Goal: Information Seeking & Learning: Check status

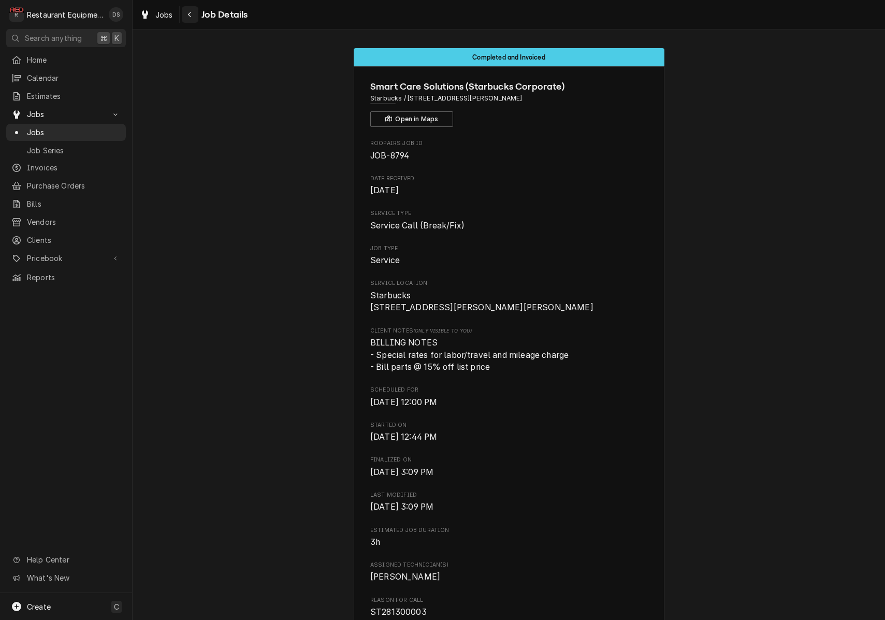
click at [190, 16] on icon "Navigate back" at bounding box center [189, 15] width 3 height 6
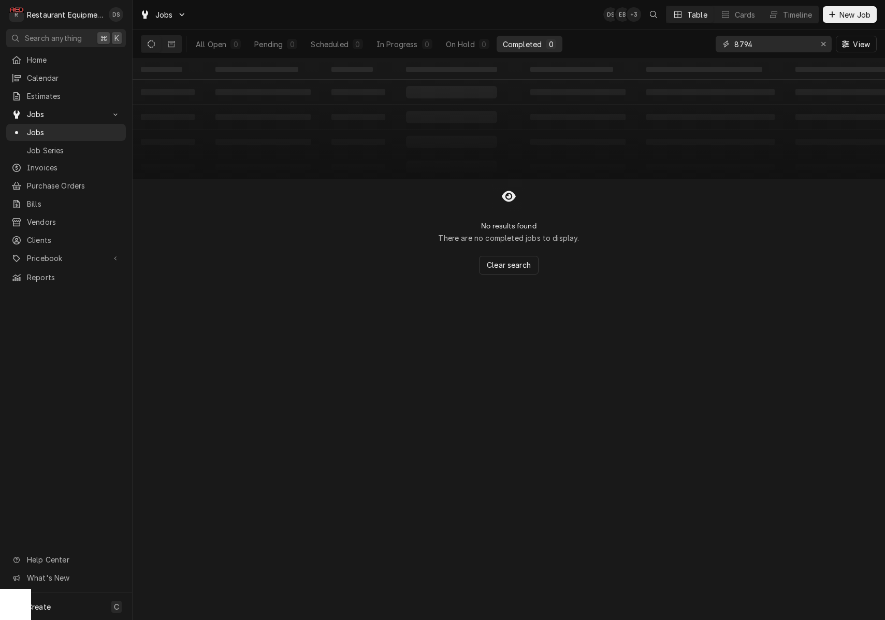
click at [825, 46] on icon "Erase input" at bounding box center [823, 44] width 4 height 4
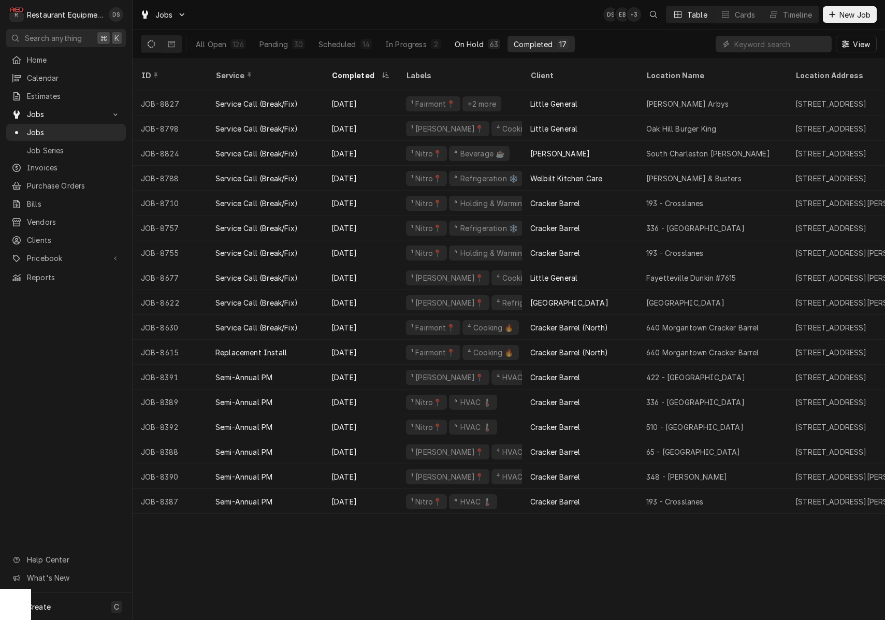
scroll to position [0, 1]
click at [492, 42] on div "63" at bounding box center [494, 44] width 8 height 11
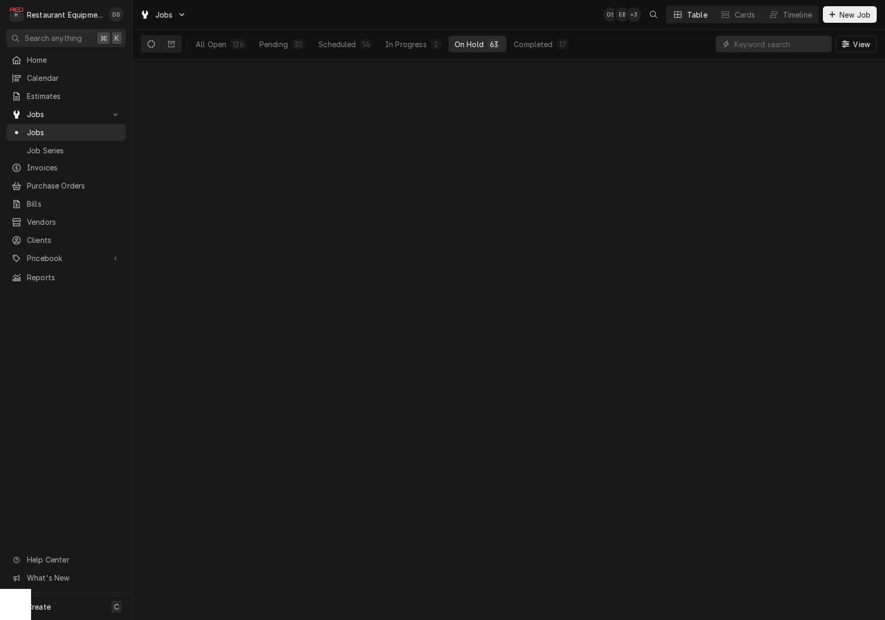
scroll to position [0, 0]
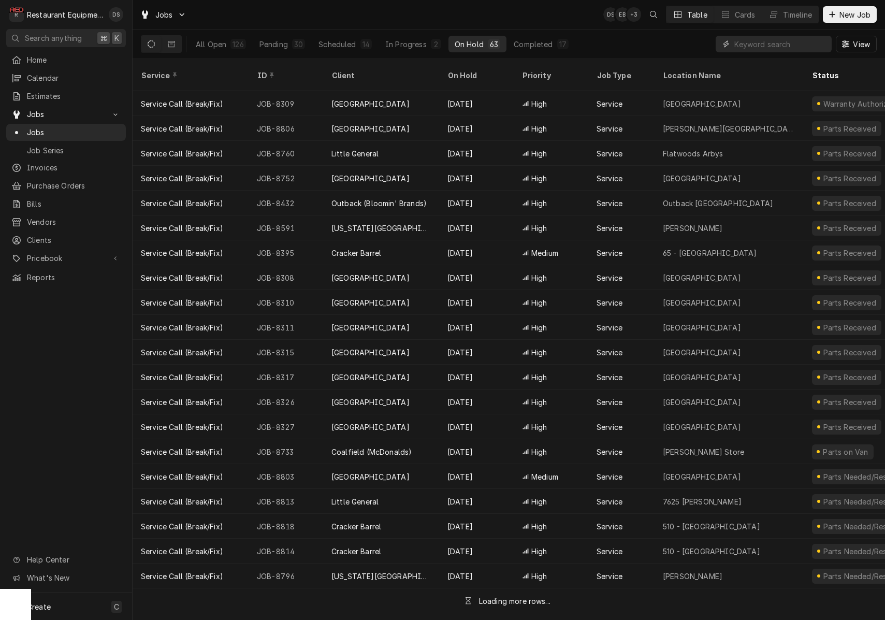
click at [807, 45] on input "Dynamic Content Wrapper" at bounding box center [780, 44] width 92 height 17
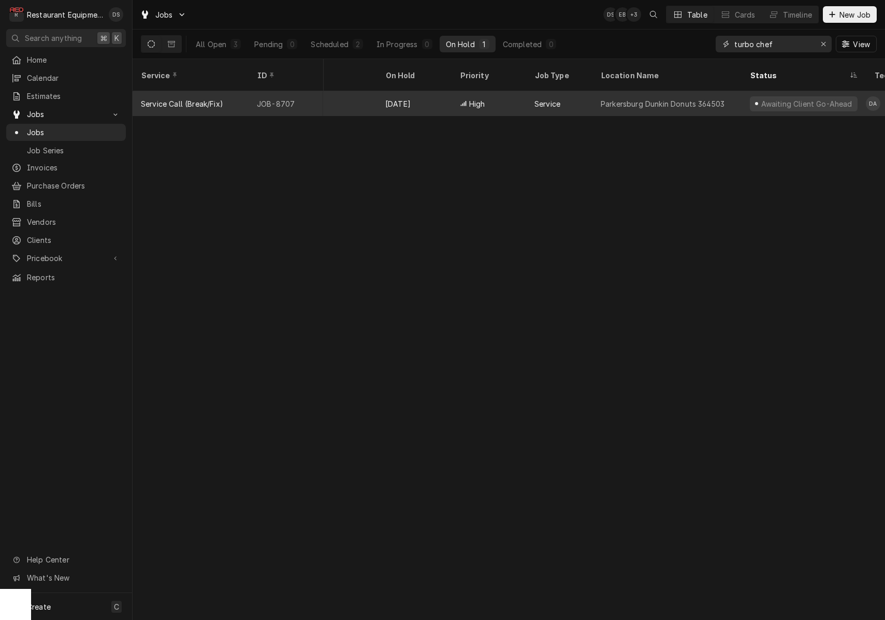
scroll to position [0, 72]
type input "turbo chef"
click at [762, 98] on div "Awaiting Client Go-Ahead" at bounding box center [795, 103] width 93 height 11
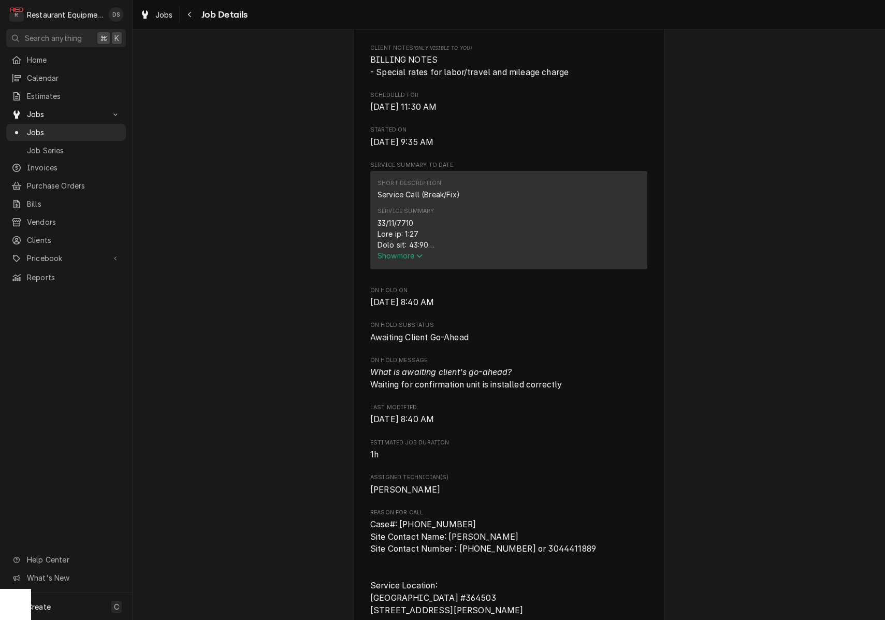
scroll to position [287, 0]
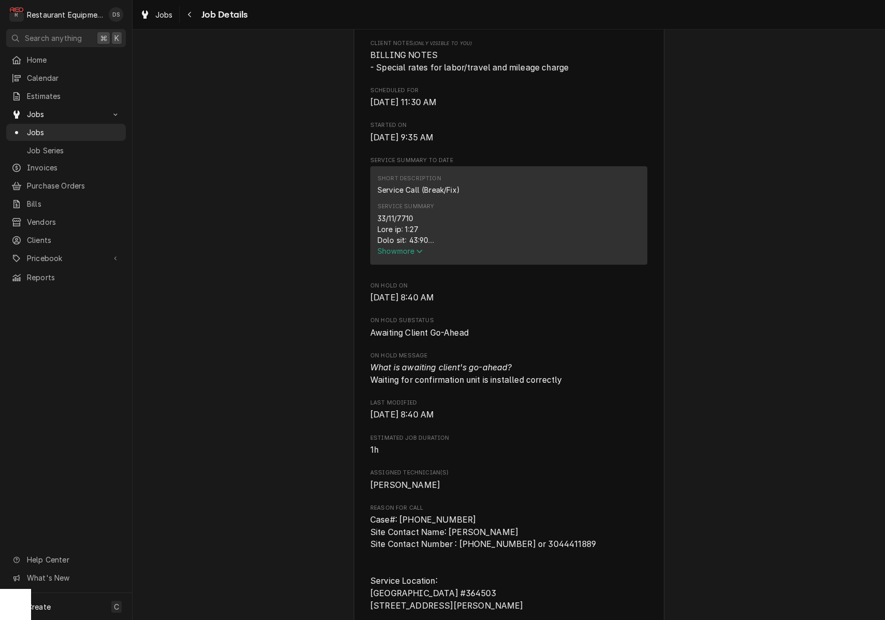
click at [414, 252] on span "Show more" at bounding box center [400, 250] width 46 height 9
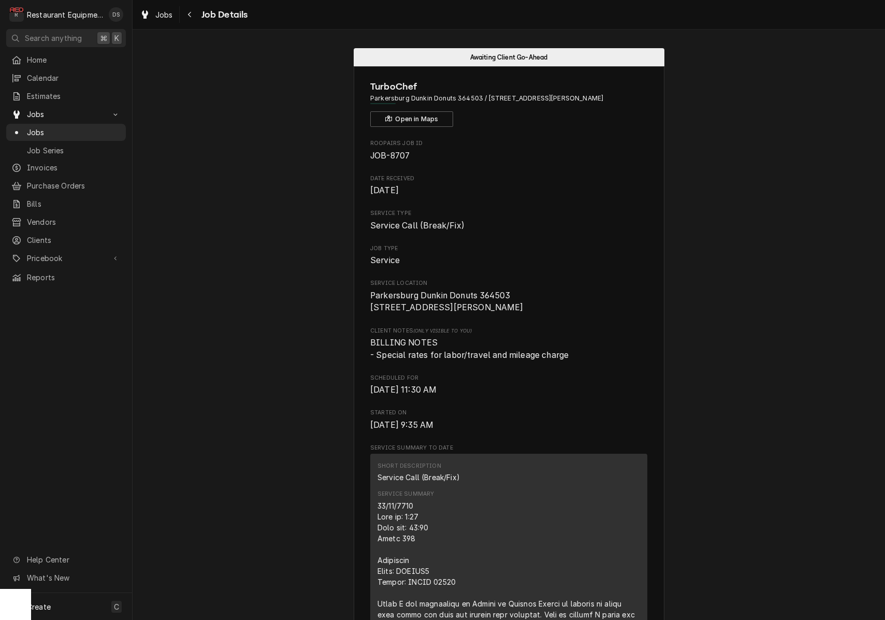
scroll to position [0, 0]
click at [193, 14] on div "Navigate back" at bounding box center [190, 14] width 10 height 10
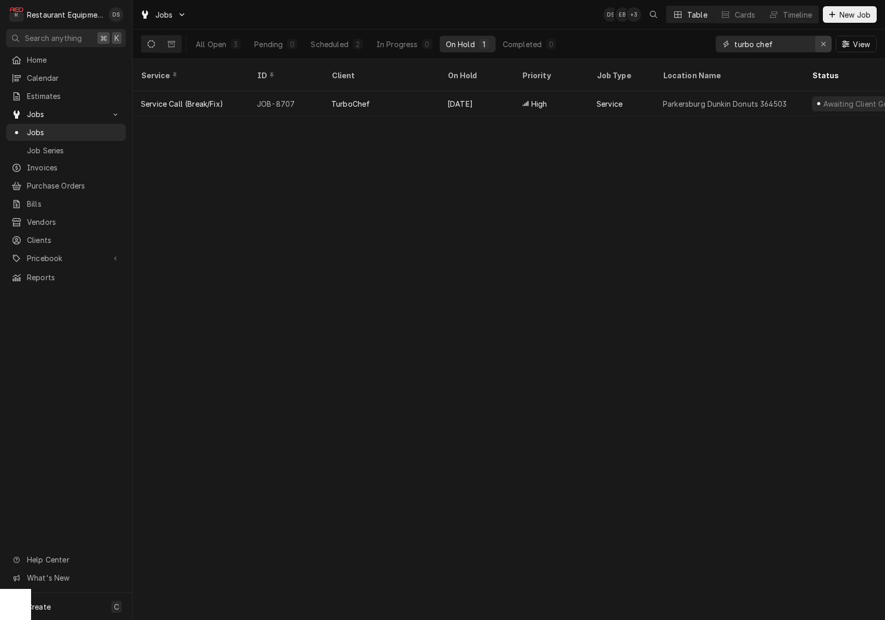
click at [823, 47] on icon "Erase input" at bounding box center [824, 43] width 6 height 7
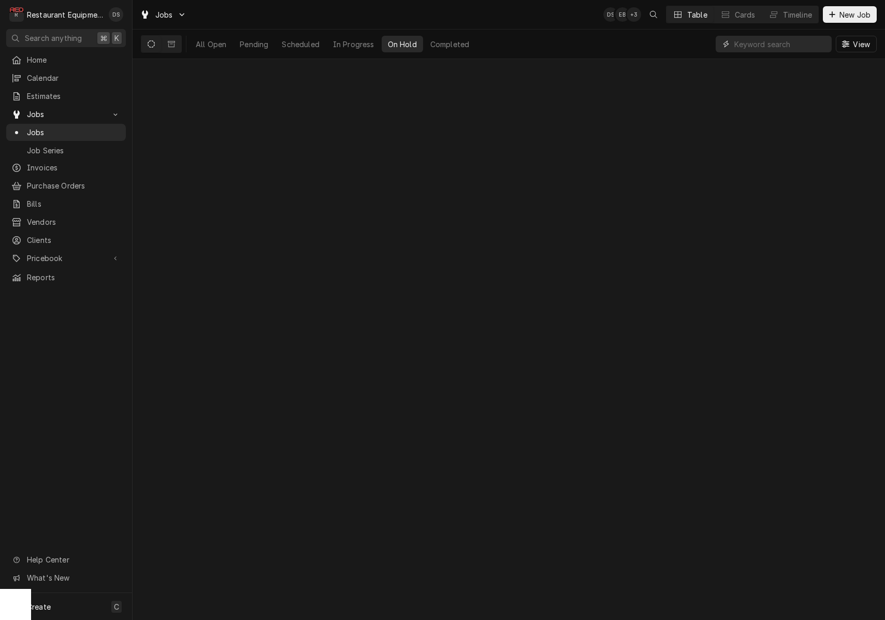
click at [797, 46] on input "Dynamic Content Wrapper" at bounding box center [780, 44] width 92 height 17
type input "8800"
click at [170, 49] on button "Dynamic Content Wrapper" at bounding box center [172, 44] width 20 height 17
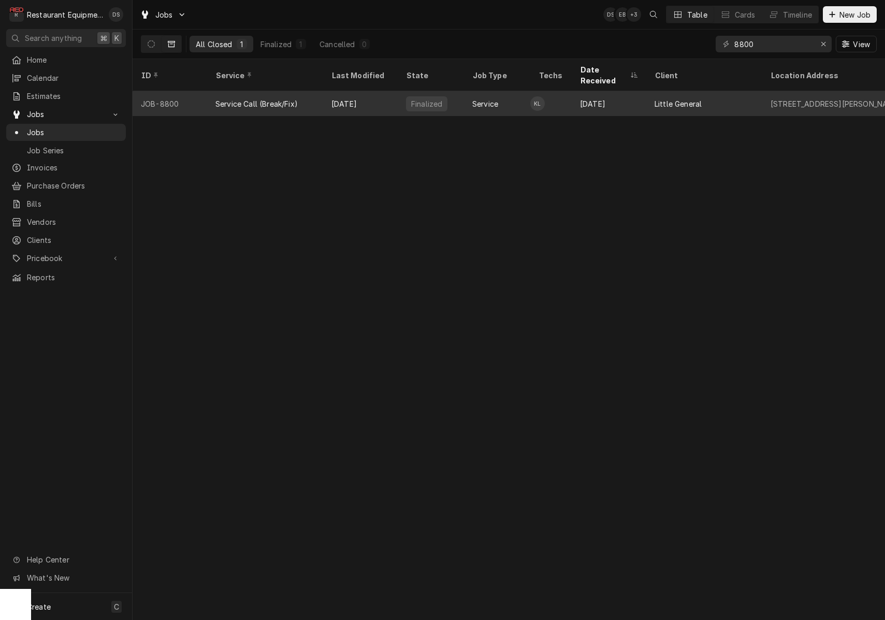
click at [506, 91] on div "Service" at bounding box center [497, 103] width 66 height 25
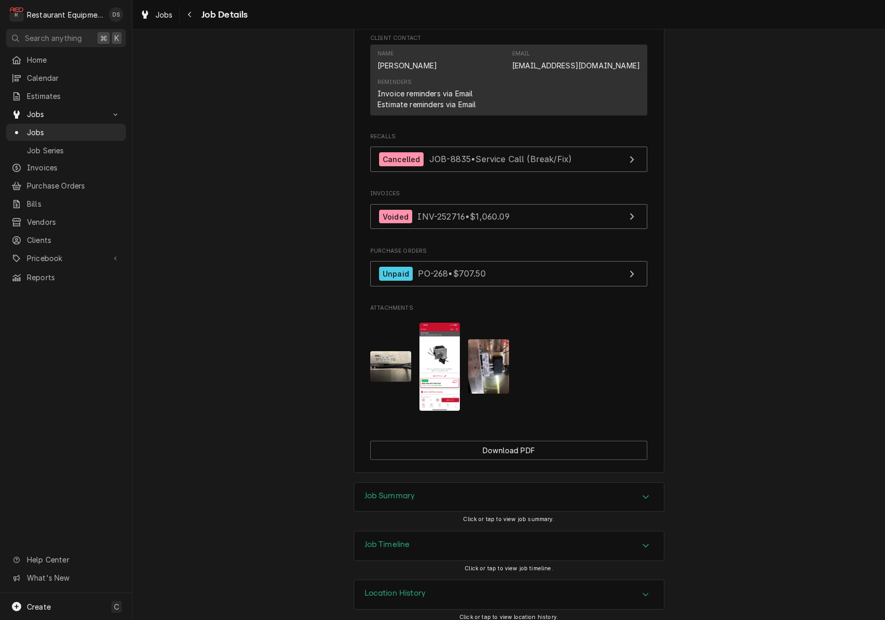
scroll to position [885, 0]
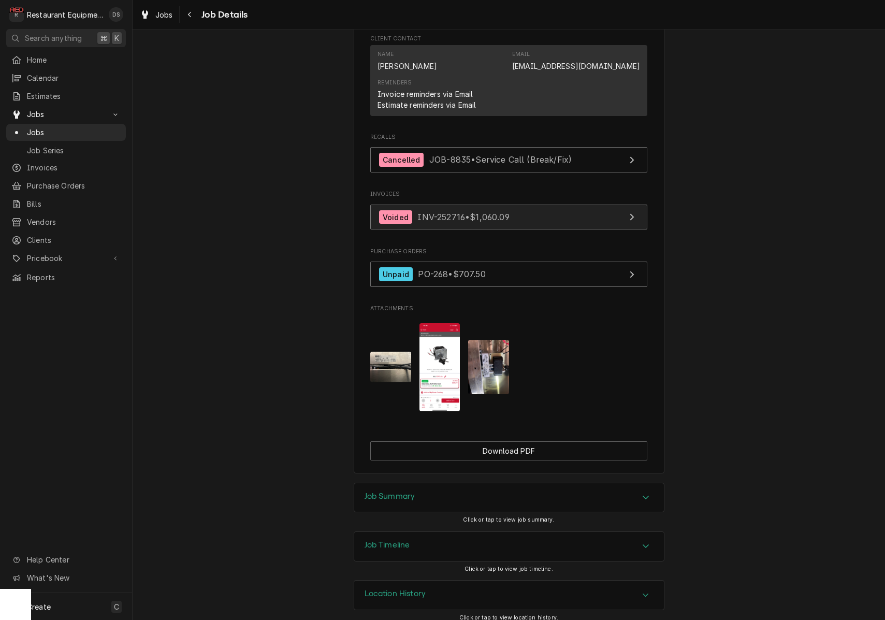
click at [529, 216] on link "Voided INV-252716 • $1,060.09" at bounding box center [508, 217] width 277 height 25
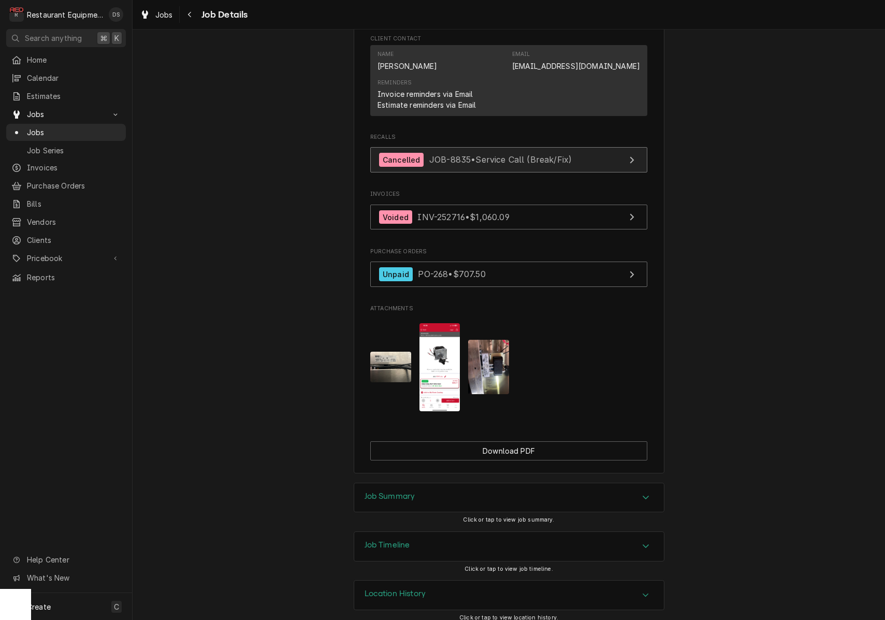
click at [481, 154] on span "JOB-8835 • Service Call (Break/Fix)" at bounding box center [500, 159] width 142 height 10
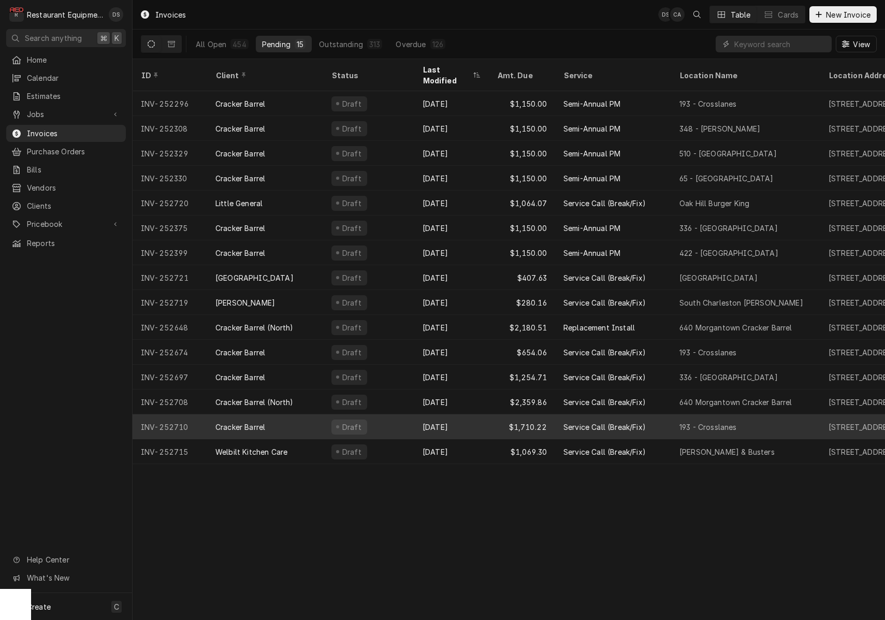
click at [301, 415] on div "Cracker Barrel" at bounding box center [265, 426] width 116 height 25
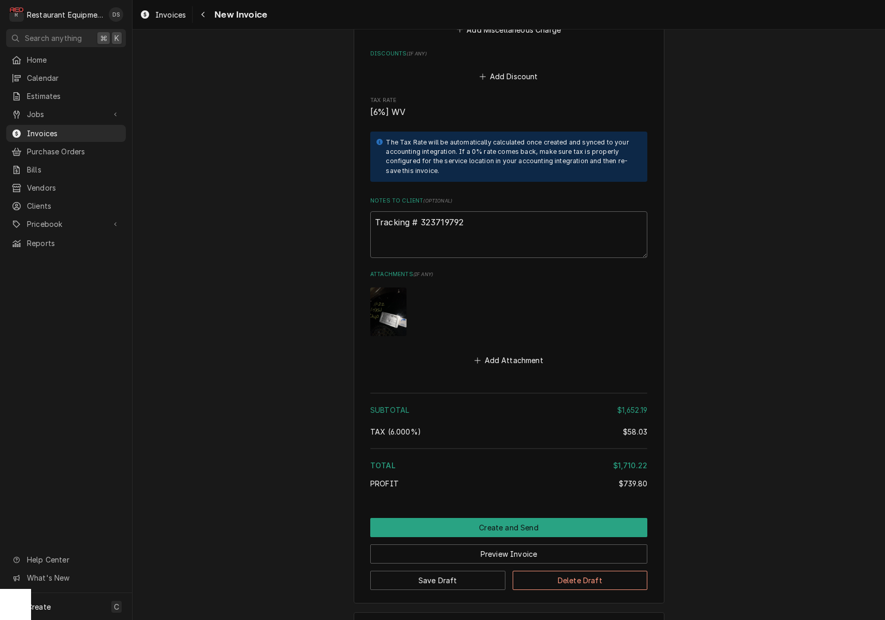
scroll to position [2554, 0]
click at [205, 15] on icon "Navigate back" at bounding box center [203, 14] width 5 height 7
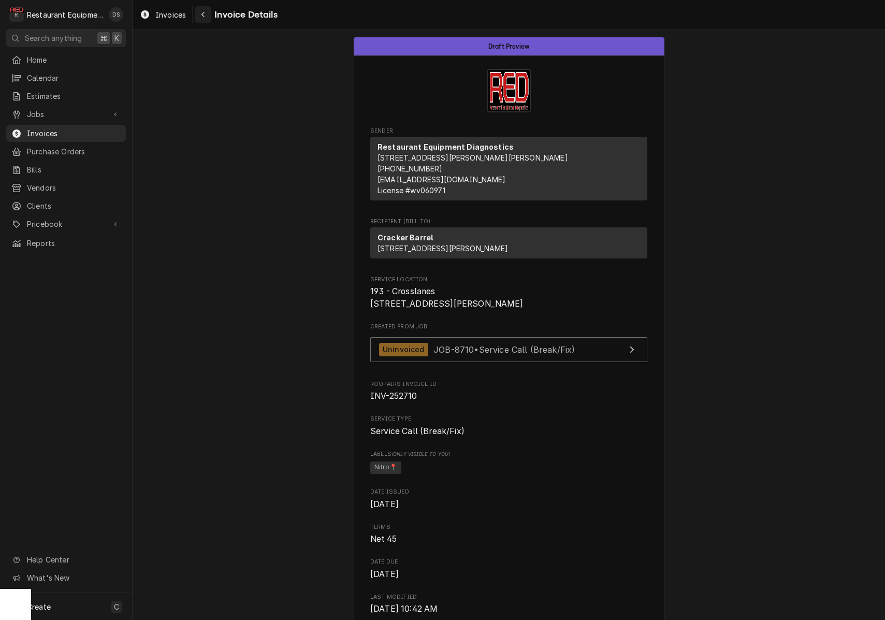
click at [203, 16] on icon "Navigate back" at bounding box center [202, 15] width 3 height 6
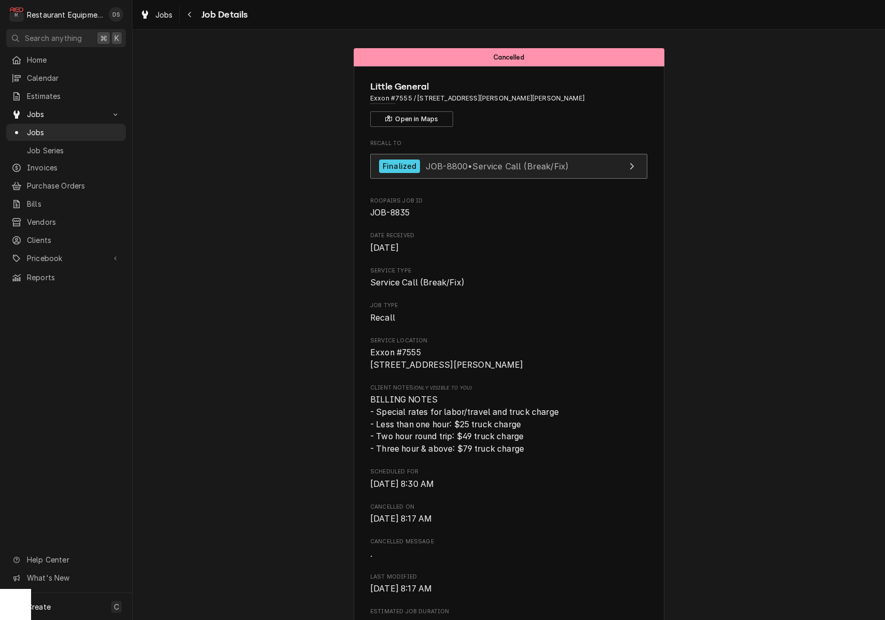
click at [487, 168] on span "JOB-8800 • Service Call (Break/Fix)" at bounding box center [497, 166] width 143 height 10
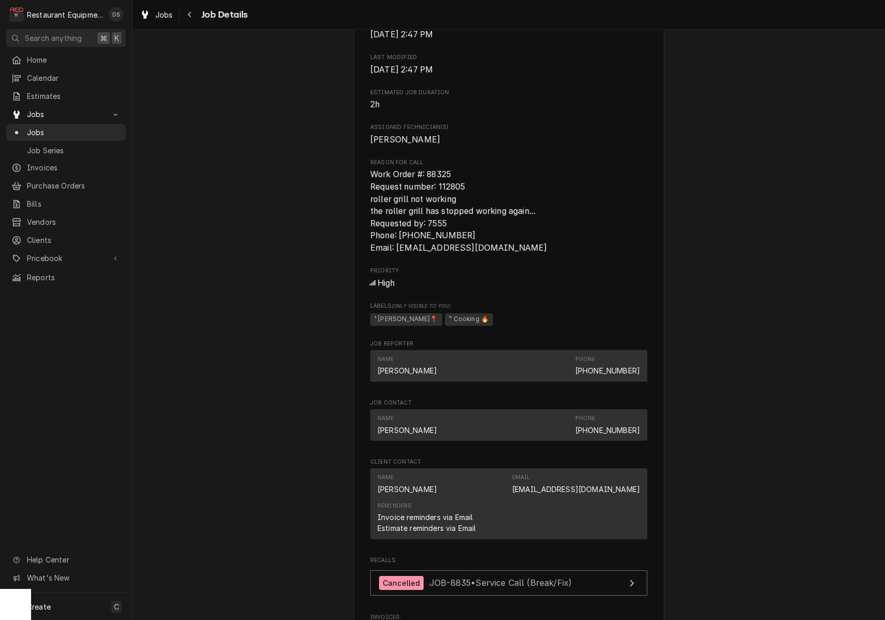
scroll to position [452, 0]
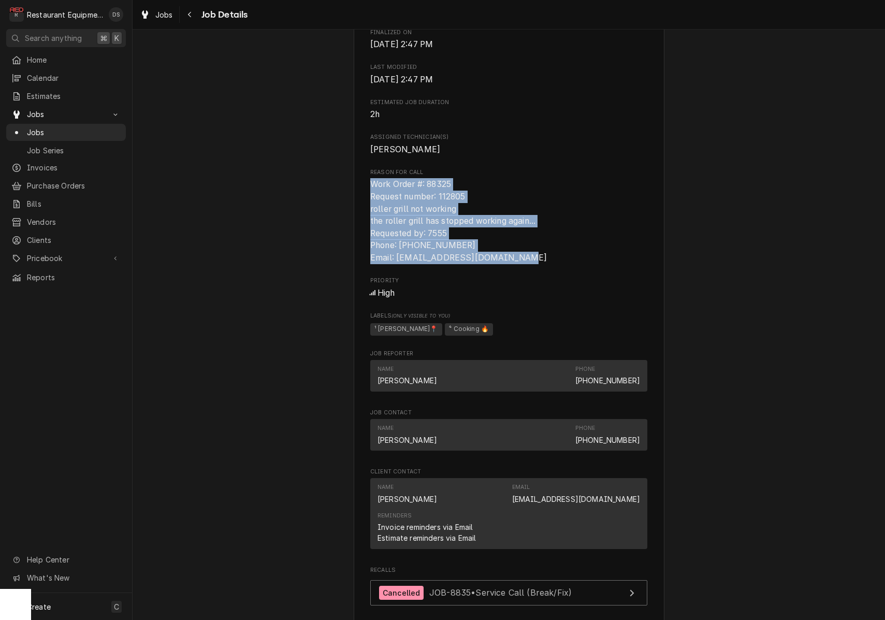
drag, startPoint x: 371, startPoint y: 184, endPoint x: 534, endPoint y: 253, distance: 176.8
click at [534, 253] on span "Work Order #: 88325 Request number: 112805 roller grill not working the roller …" at bounding box center [508, 220] width 277 height 85
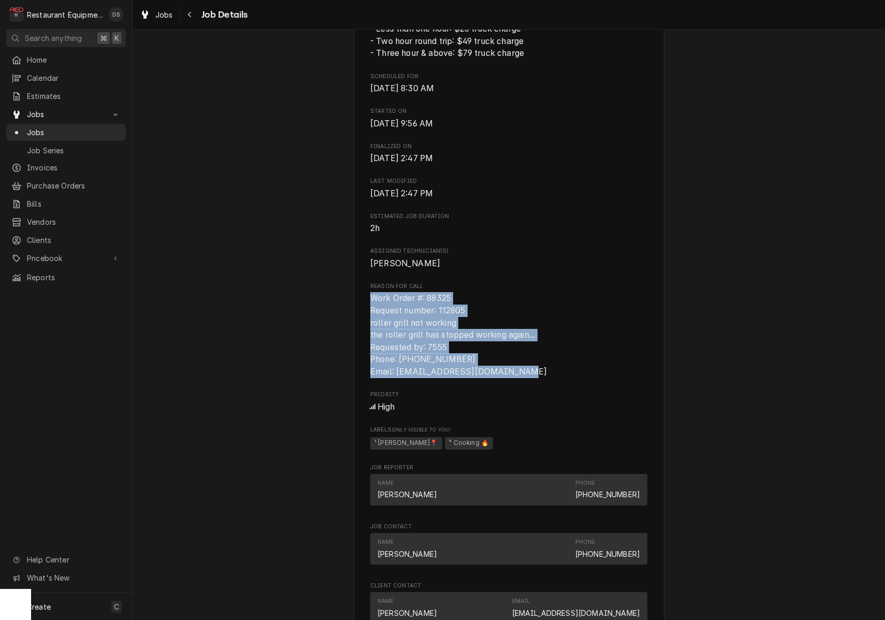
scroll to position [339, 0]
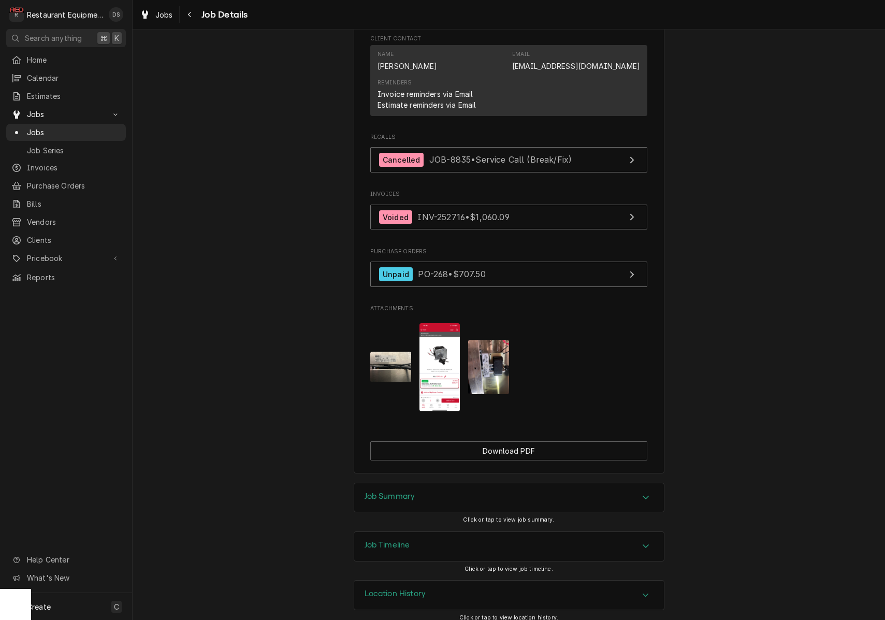
click at [504, 486] on div "Job Summary" at bounding box center [509, 497] width 310 height 29
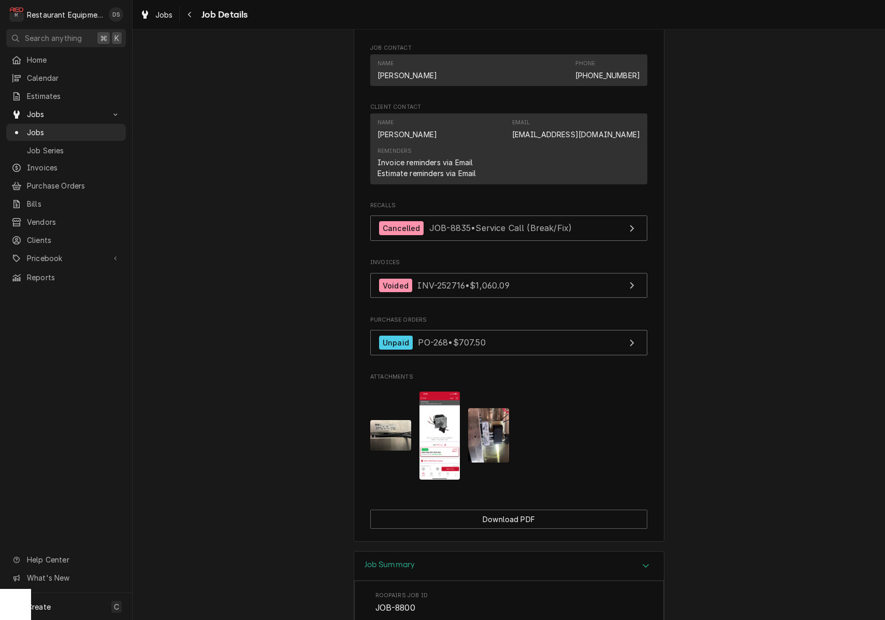
scroll to position [816, 0]
